Goal: Task Accomplishment & Management: Use online tool/utility

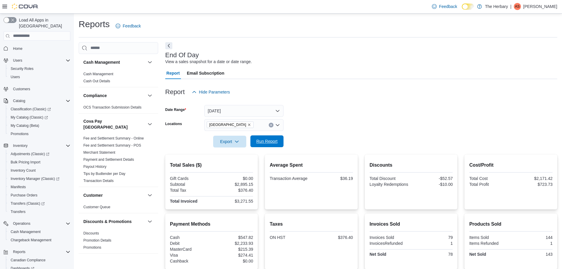
click at [261, 143] on span "Run Report" at bounding box center [266, 142] width 21 height 6
click at [16, 46] on span "Home" at bounding box center [17, 48] width 9 height 5
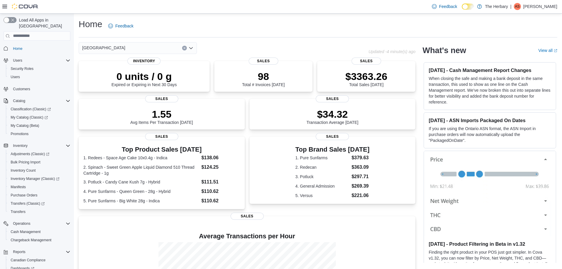
click at [256, 241] on div at bounding box center [246, 241] width 327 height 2
